Goal: Task Accomplishment & Management: Manage account settings

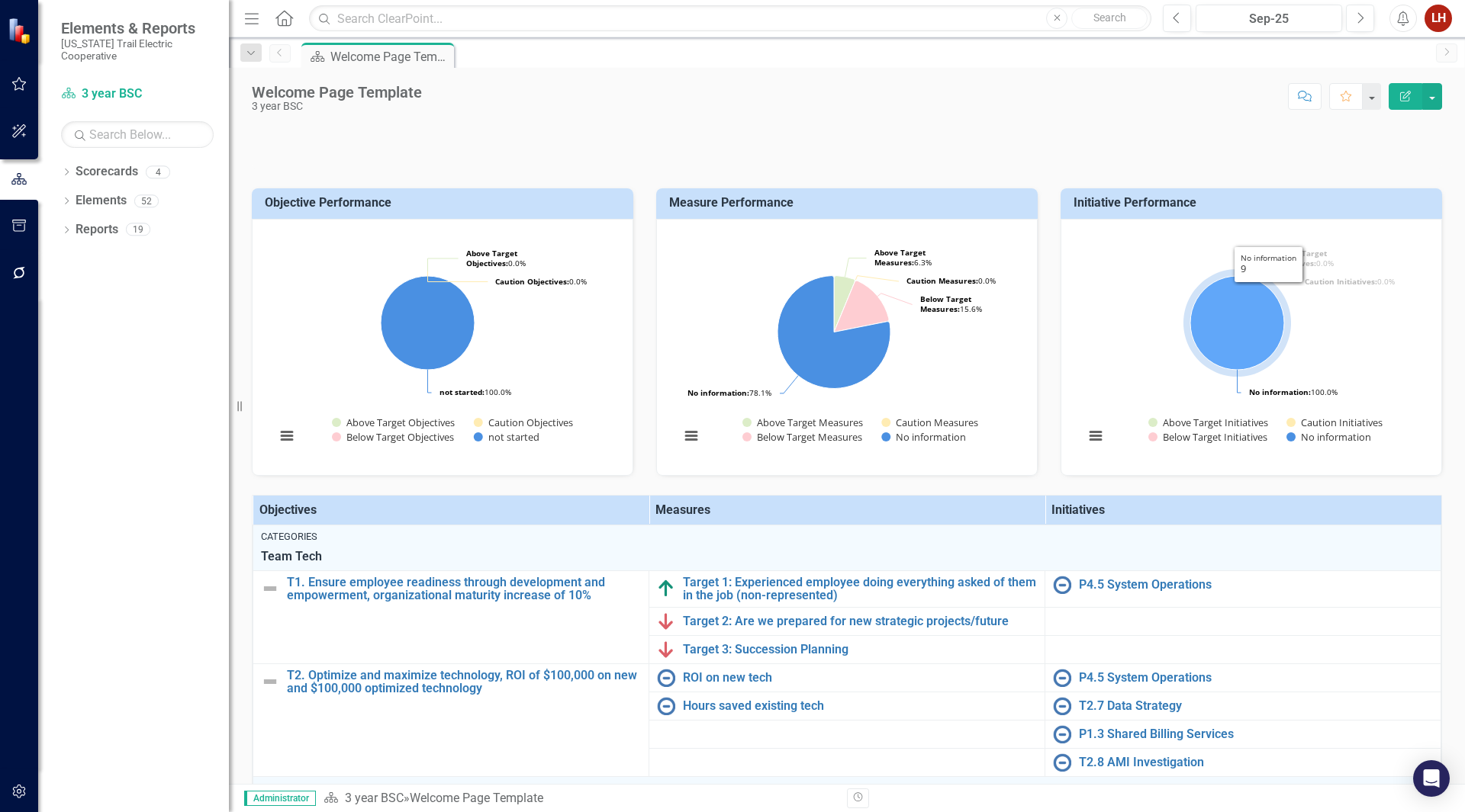
click at [1174, 356] on rect "Interactive chart" at bounding box center [1249, 345] width 345 height 229
click at [1088, 447] on button "View chart menu, Chart" at bounding box center [1096, 436] width 21 height 21
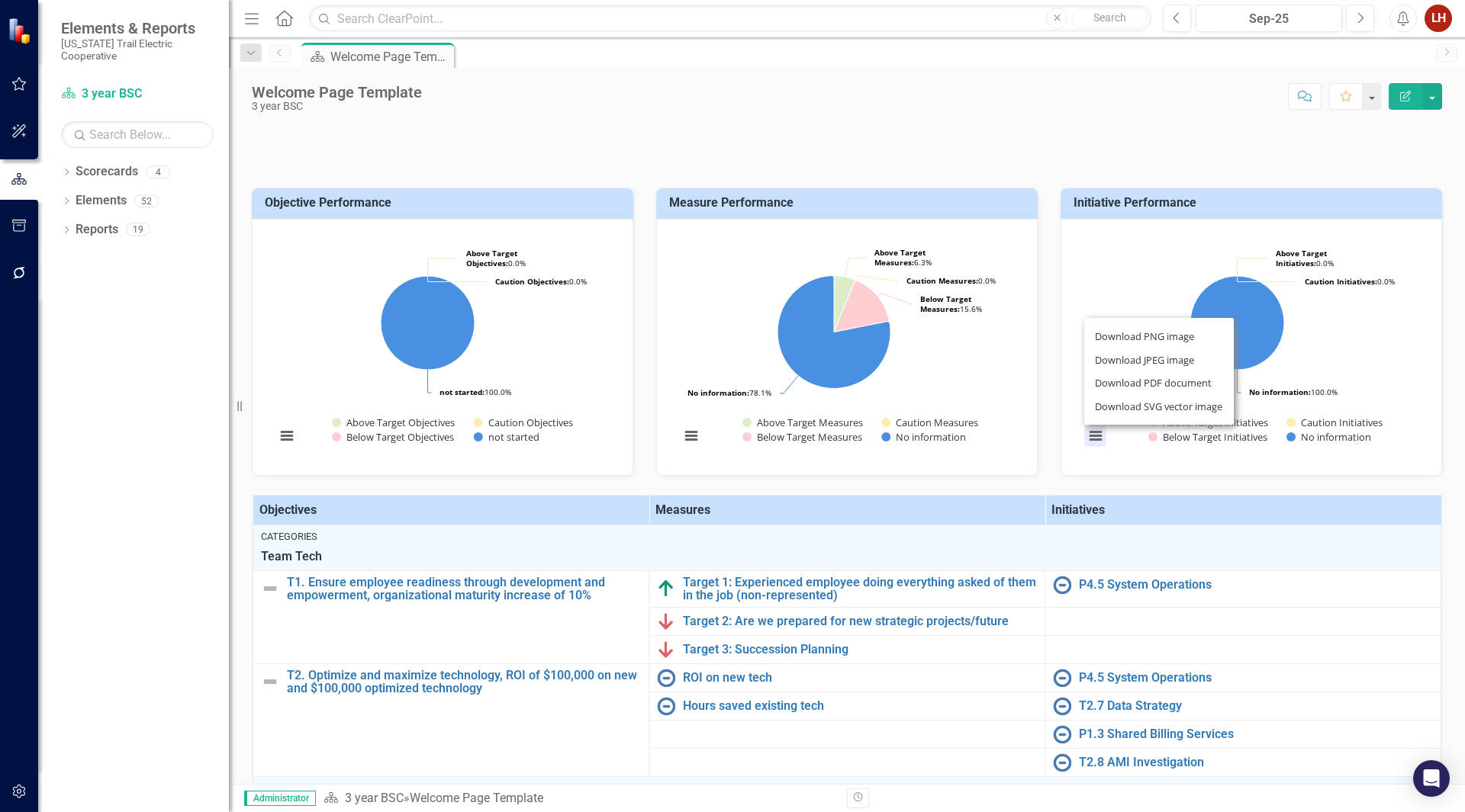
click at [1123, 369] on rect "Interactive chart" at bounding box center [1249, 345] width 345 height 229
click at [1410, 93] on icon "Edit Report" at bounding box center [1405, 95] width 13 height 11
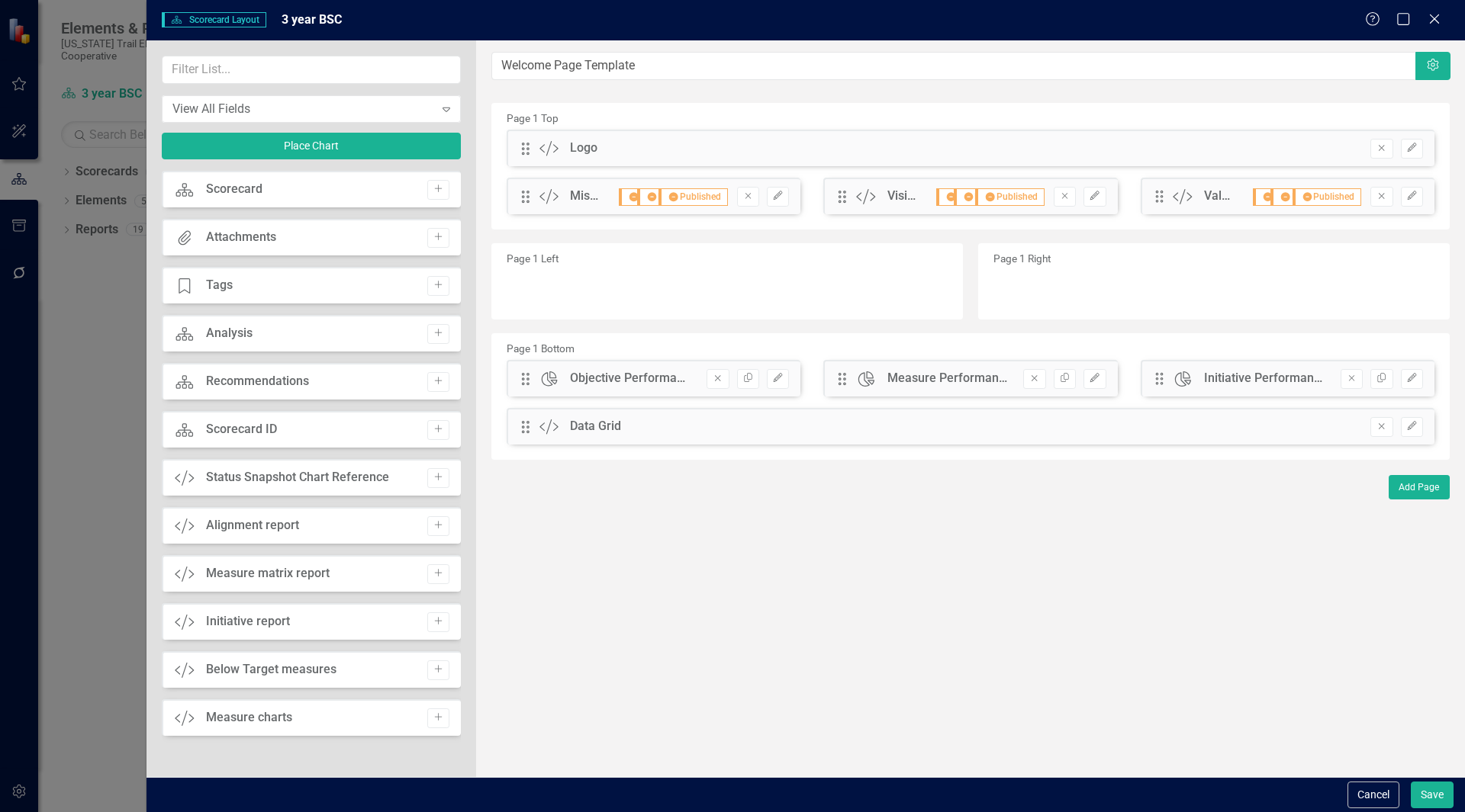
click at [253, 624] on div "Initiative report" at bounding box center [247, 622] width 84 height 17
click at [1423, 10] on div "Scorecard Scorecard Layout 3 year BSC Help Maximize Close" at bounding box center [805, 20] width 1318 height 40
click at [1427, 14] on icon "Close" at bounding box center [1434, 18] width 19 height 14
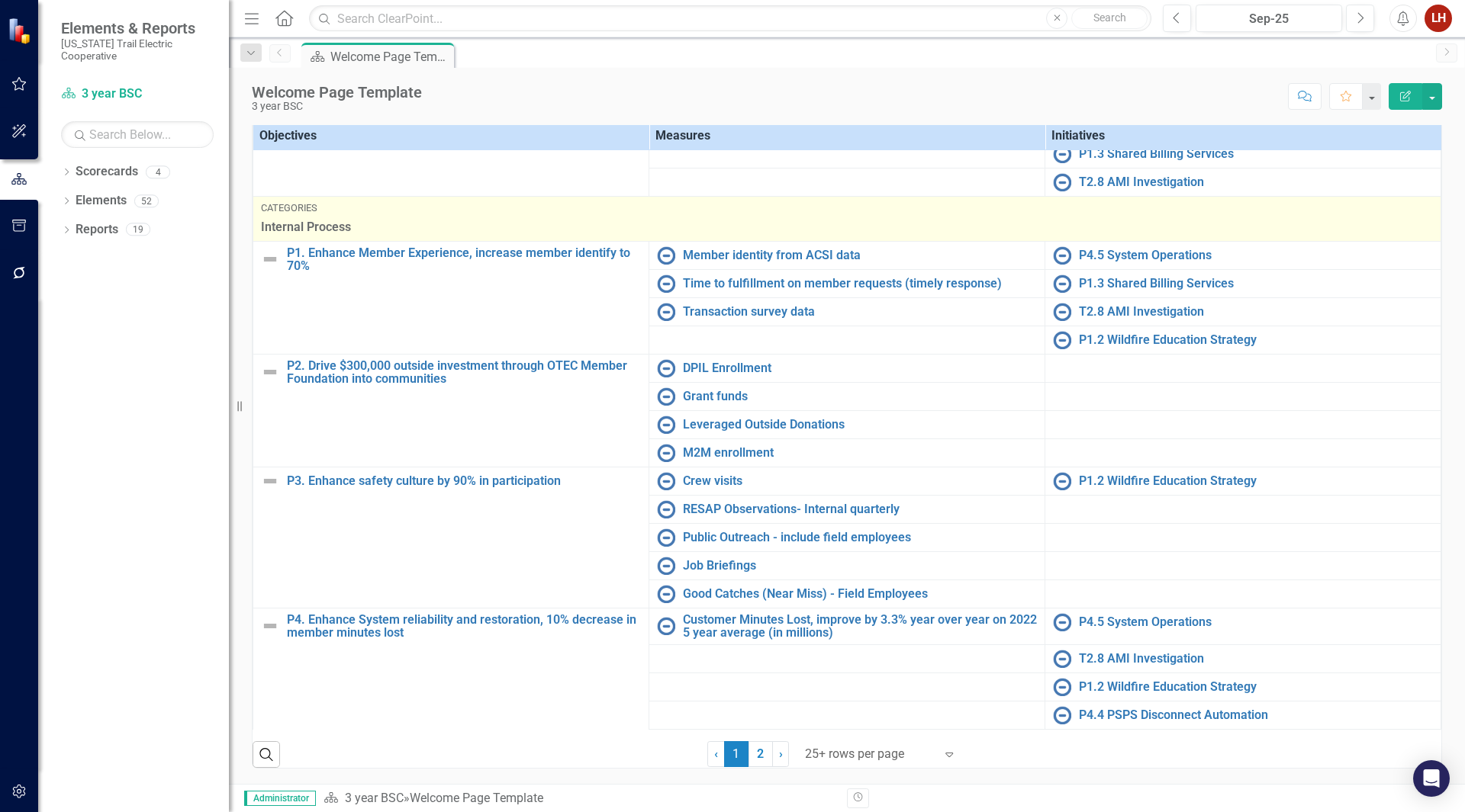
scroll to position [229, 0]
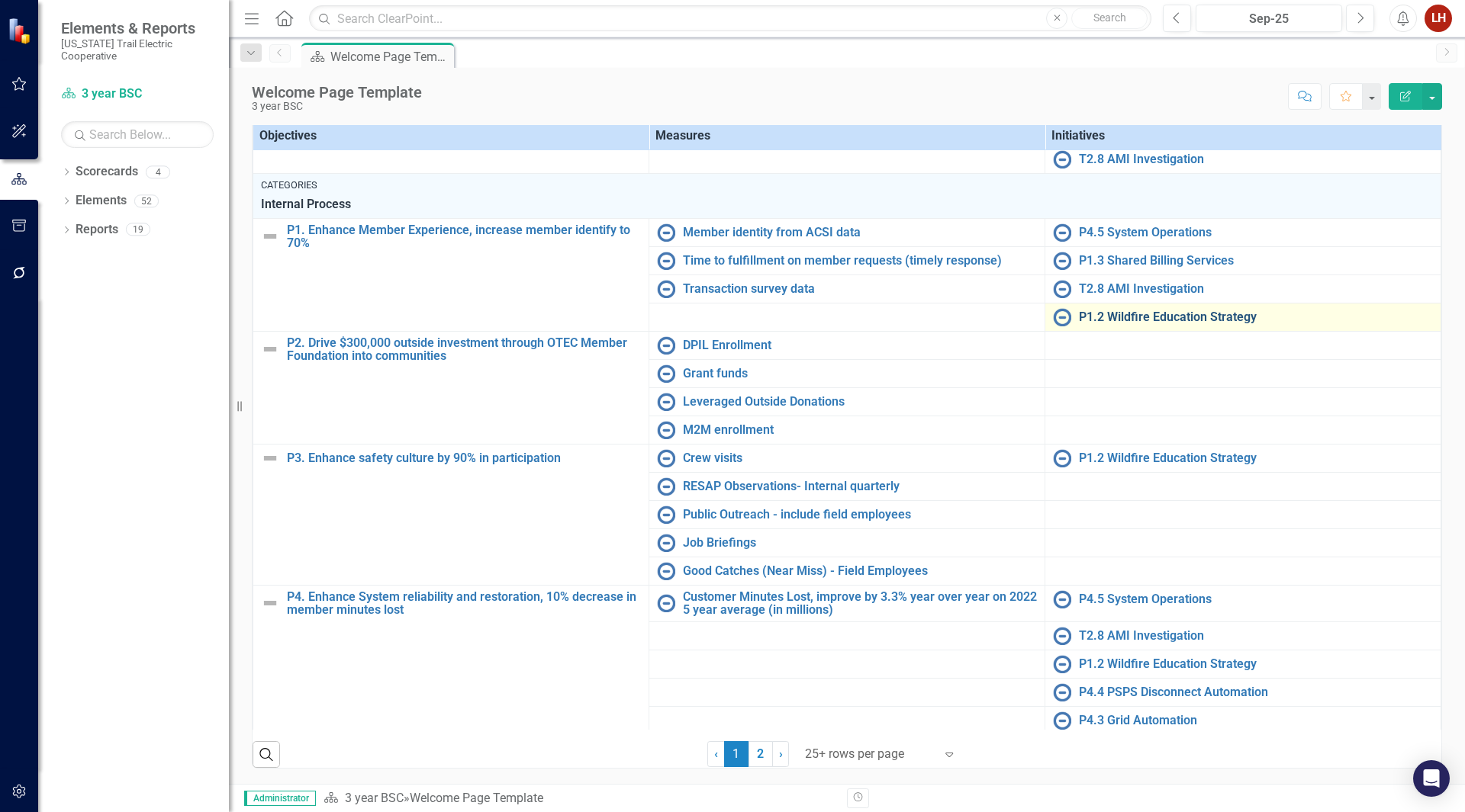
click at [1110, 324] on link "P1.2 Wildfire Education Strategy" at bounding box center [1255, 317] width 354 height 13
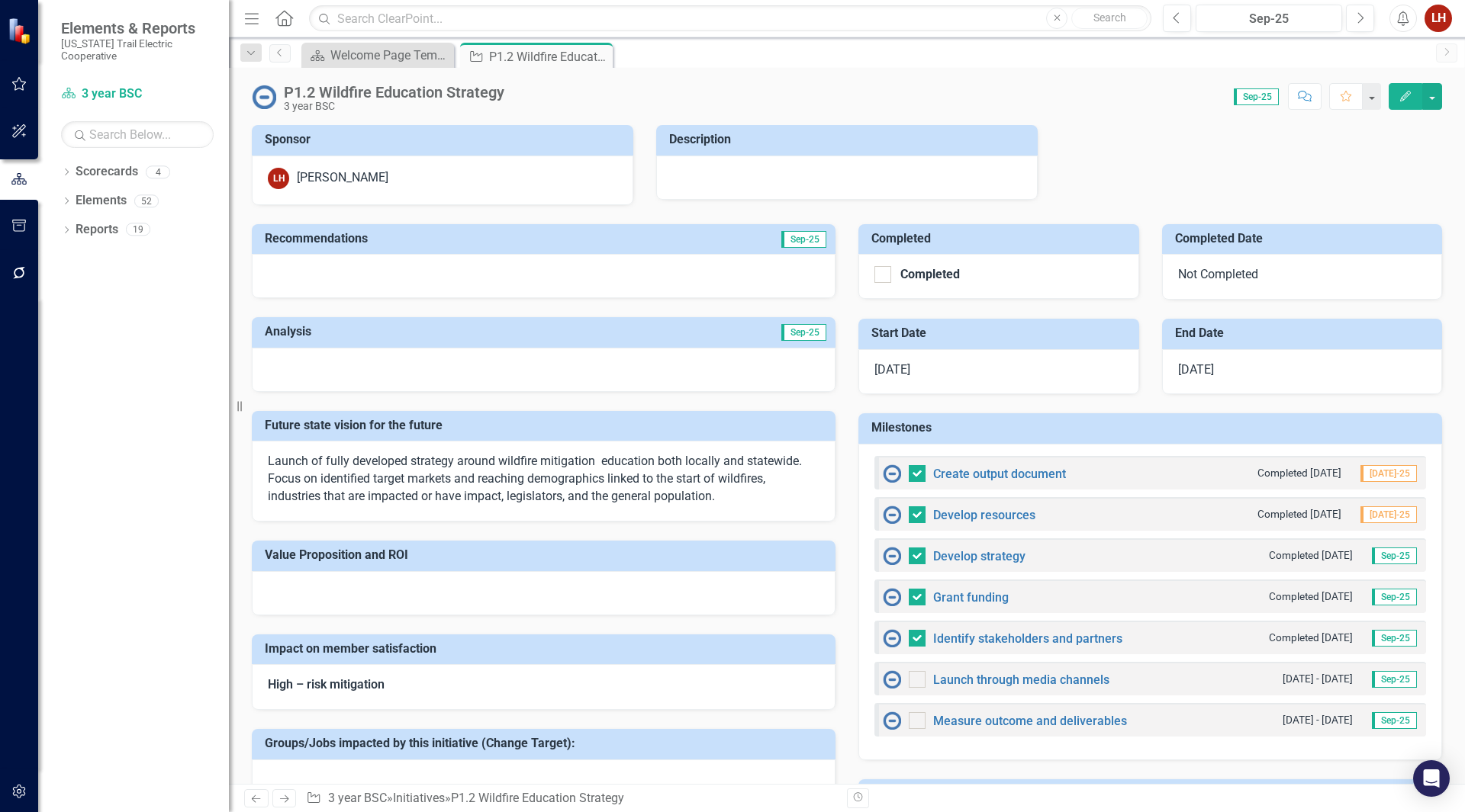
click at [1403, 90] on icon "Edit" at bounding box center [1405, 95] width 13 height 11
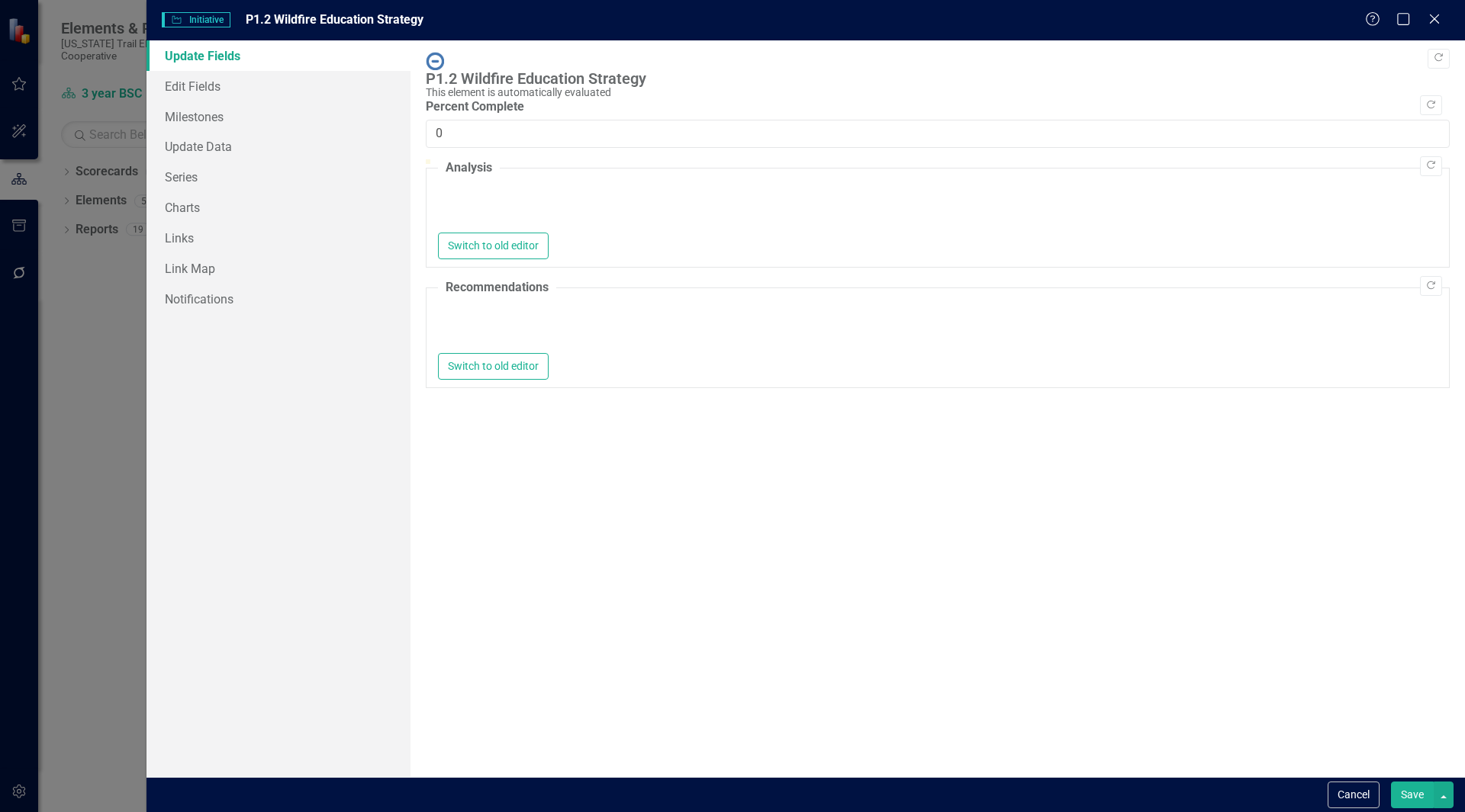
drag, startPoint x: 444, startPoint y: 163, endPoint x: 645, endPoint y: 168, distance: 201.1
click at [637, 160] on div at bounding box center [637, 160] width 0 height 0
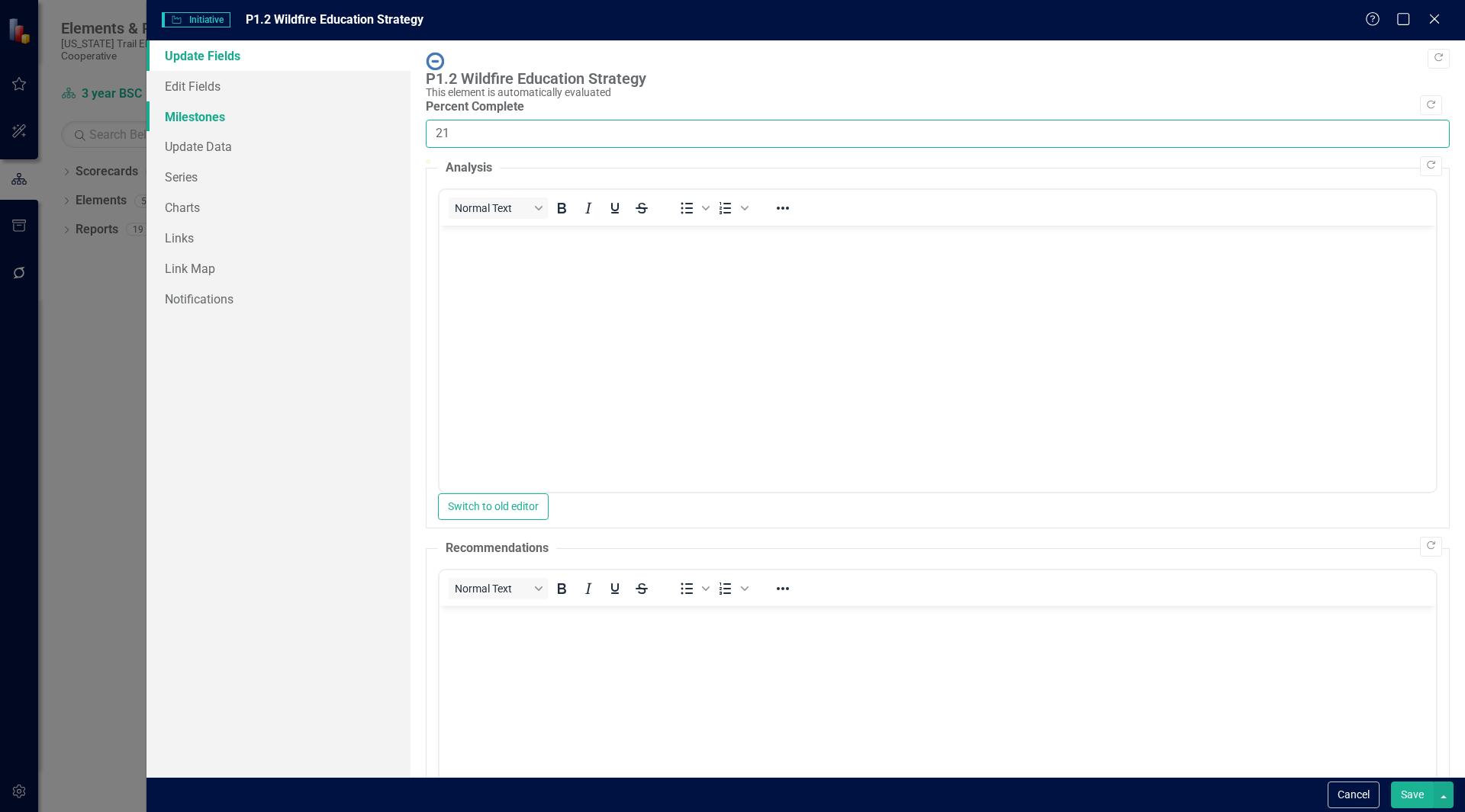
drag, startPoint x: 514, startPoint y: 120, endPoint x: 329, endPoint y: 119, distance: 185.0
click at [329, 119] on div "Update Fields Edit Fields Milestones Update Data Series Charts Links Link Map N…" at bounding box center [805, 408] width 1318 height 737
type input "45"
click at [541, 252] on body "Rich Text Area. Press ALT-0 for help." at bounding box center [936, 339] width 996 height 229
drag, startPoint x: 1402, startPoint y: 795, endPoint x: 929, endPoint y: 132, distance: 814.4
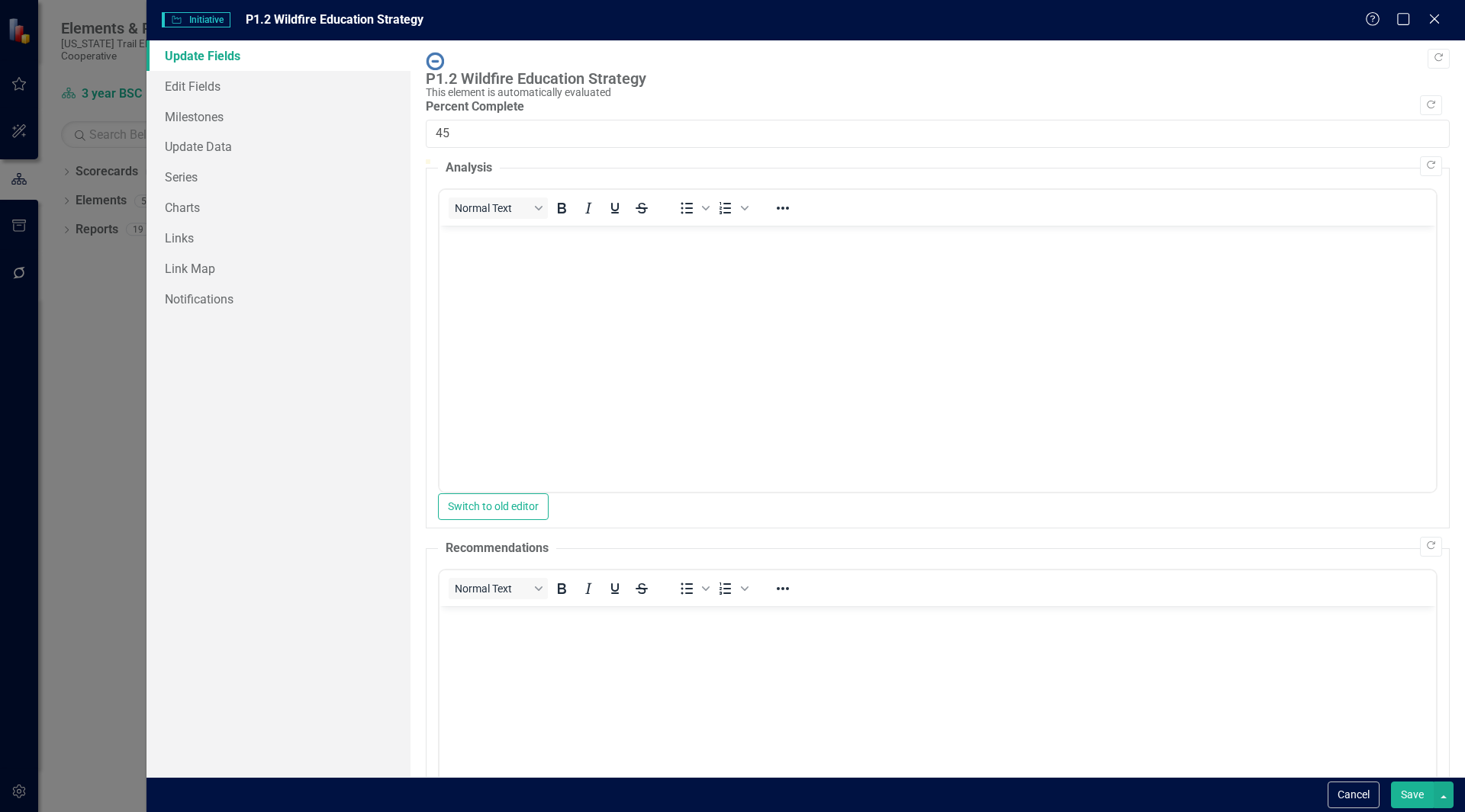
click at [1402, 795] on button "Save" at bounding box center [1412, 795] width 42 height 27
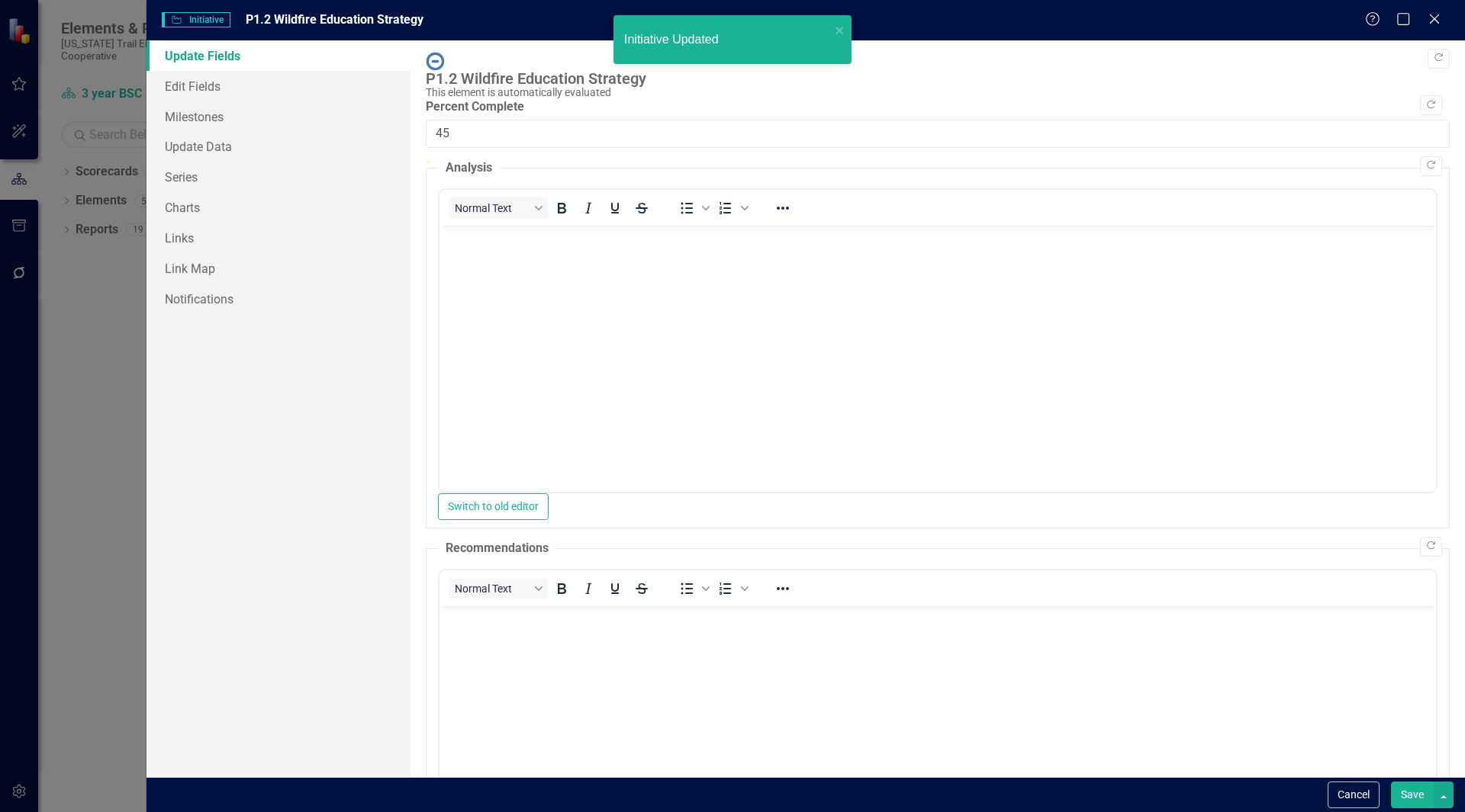
checkbox input "false"
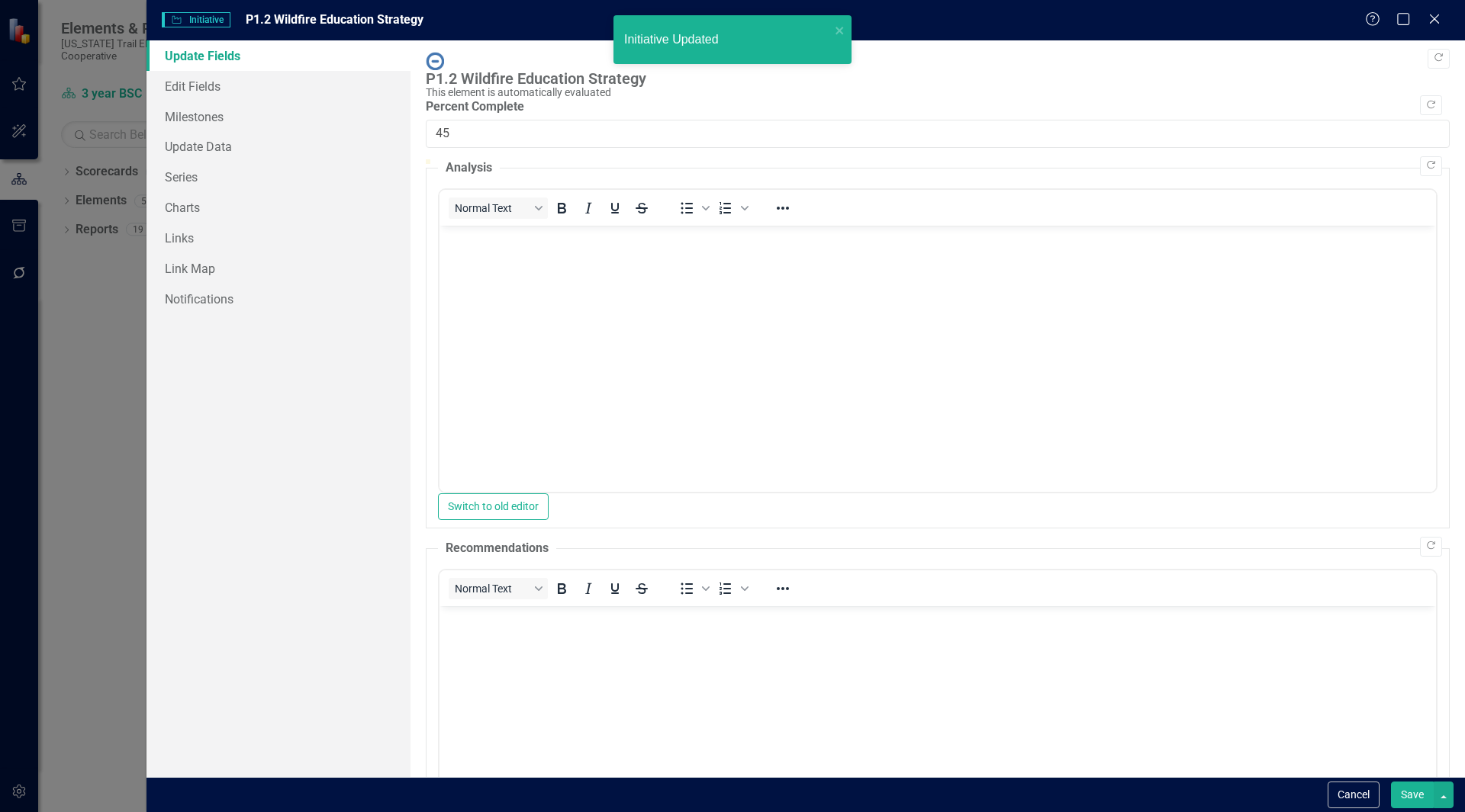
checkbox input "true"
